Goal: Navigation & Orientation: Find specific page/section

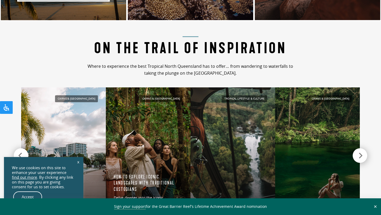
scroll to position [444, 0]
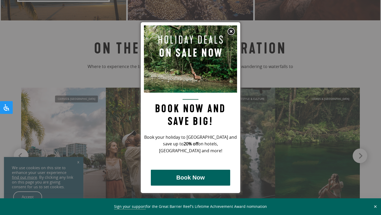
click at [233, 30] on img at bounding box center [231, 32] width 8 height 8
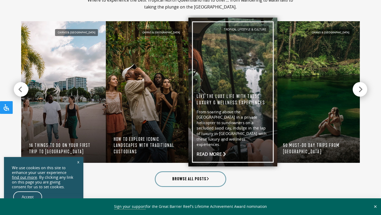
scroll to position [511, 0]
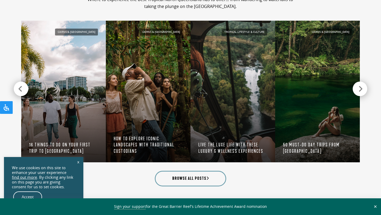
click at [78, 160] on link "x" at bounding box center [78, 162] width 7 height 12
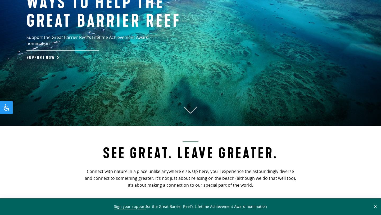
scroll to position [94, 0]
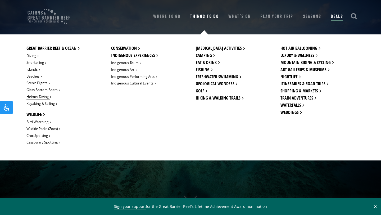
click at [41, 96] on link "Helmet Diving" at bounding box center [38, 97] width 24 height 6
